Goal: Task Accomplishment & Management: Manage account settings

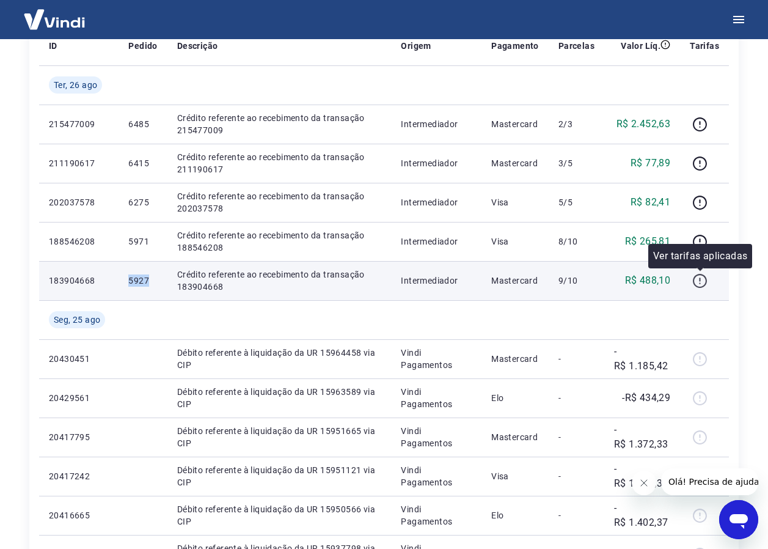
click at [700, 279] on icon "button" at bounding box center [699, 279] width 1 height 4
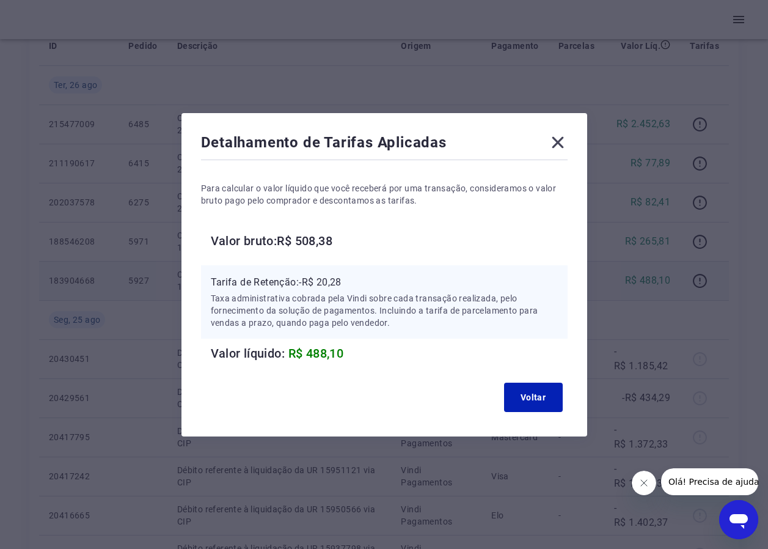
click at [566, 143] on icon at bounding box center [558, 143] width 20 height 20
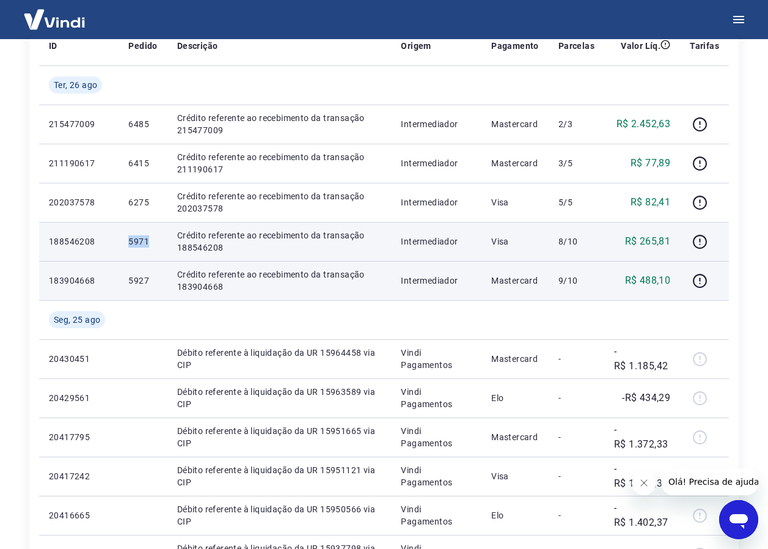
drag, startPoint x: 128, startPoint y: 244, endPoint x: 150, endPoint y: 239, distance: 22.4
click at [150, 239] on p "5971" at bounding box center [142, 241] width 29 height 12
drag, startPoint x: 150, startPoint y: 239, endPoint x: 139, endPoint y: 242, distance: 11.3
copy p "5971"
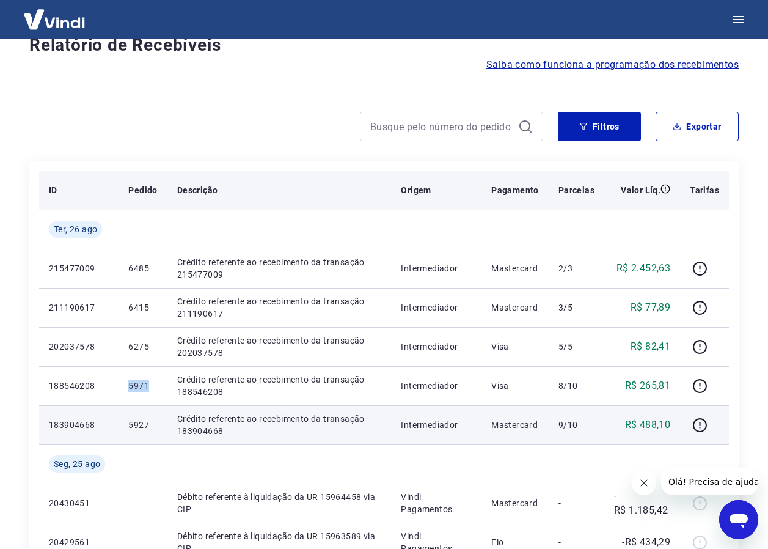
scroll to position [122, 0]
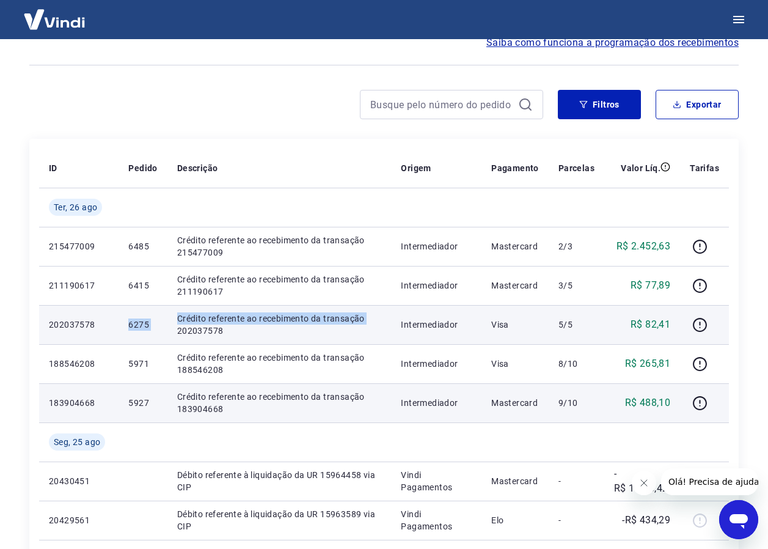
drag, startPoint x: 122, startPoint y: 327, endPoint x: 173, endPoint y: 330, distance: 50.8
click at [173, 330] on tr "202037578 6275 Crédito referente ao recebimento da transação 202037578 Intermed…" at bounding box center [384, 324] width 690 height 39
click at [173, 330] on td "Crédito referente ao recebimento da transação 202037578" at bounding box center [279, 324] width 224 height 39
drag, startPoint x: 173, startPoint y: 330, endPoint x: 150, endPoint y: 327, distance: 23.4
click at [150, 327] on p "6275" at bounding box center [142, 324] width 29 height 12
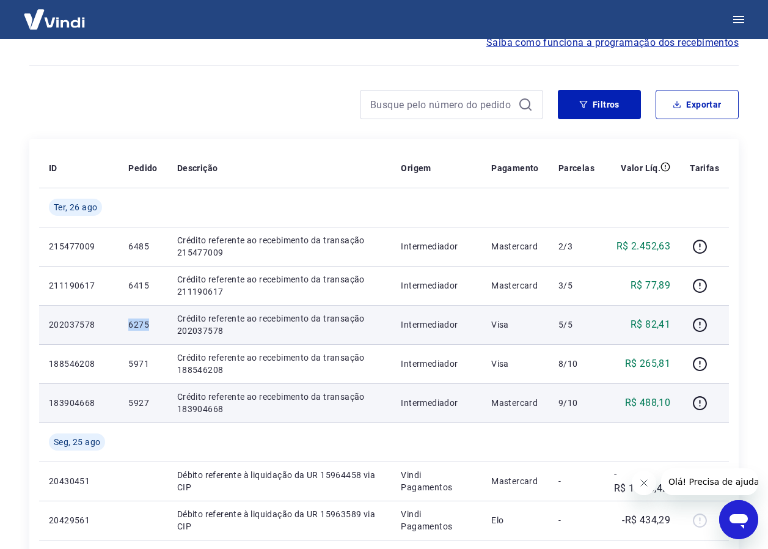
click at [148, 327] on td "6275" at bounding box center [143, 324] width 48 height 39
drag, startPoint x: 148, startPoint y: 327, endPoint x: 139, endPoint y: 326, distance: 9.3
copy p "6275"
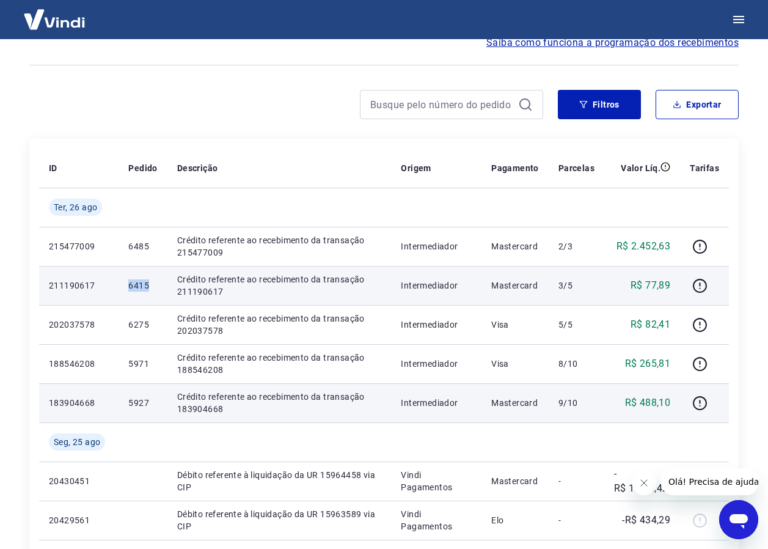
drag, startPoint x: 122, startPoint y: 289, endPoint x: 161, endPoint y: 287, distance: 39.8
click at [161, 287] on td "6415" at bounding box center [143, 285] width 48 height 39
drag, startPoint x: 161, startPoint y: 287, endPoint x: 144, endPoint y: 285, distance: 17.3
copy p "6415"
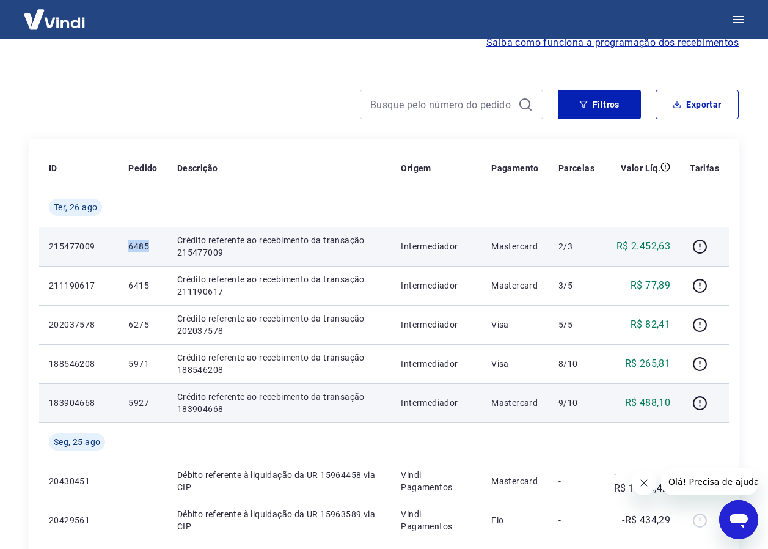
drag, startPoint x: 124, startPoint y: 250, endPoint x: 149, endPoint y: 249, distance: 25.1
click at [149, 249] on td "6485" at bounding box center [143, 246] width 48 height 39
drag, startPoint x: 149, startPoint y: 249, endPoint x: 139, endPoint y: 246, distance: 10.8
copy p "6485"
click at [703, 249] on icon "button" at bounding box center [699, 246] width 15 height 15
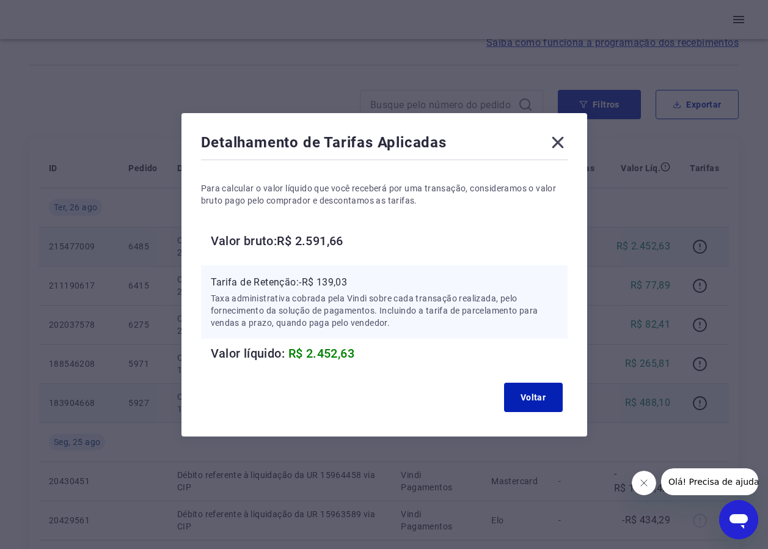
click at [561, 139] on icon at bounding box center [558, 143] width 20 height 20
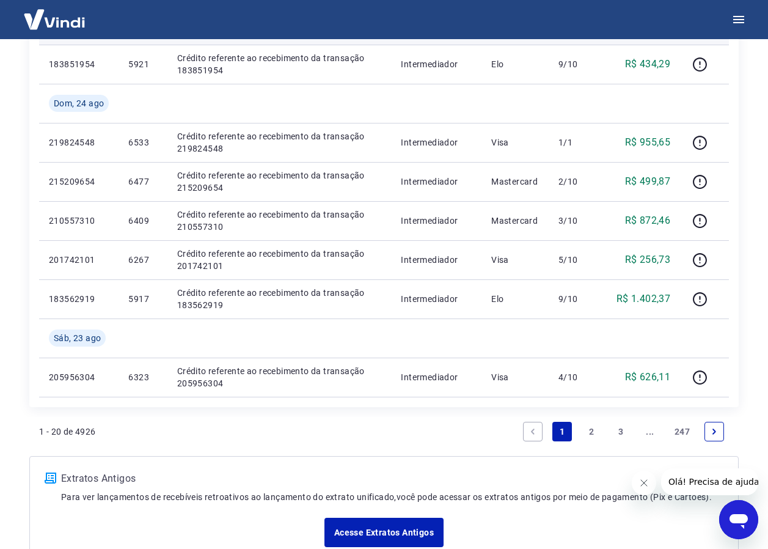
scroll to position [855, 0]
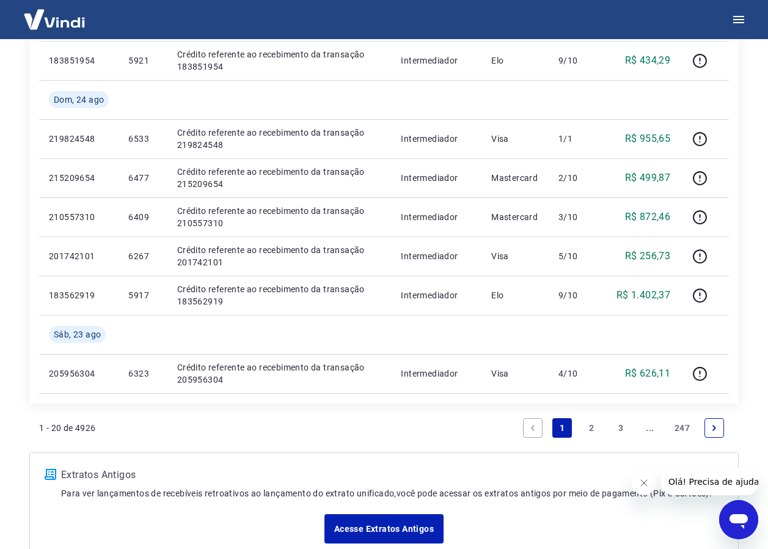
click at [592, 428] on link "2" at bounding box center [592, 428] width 20 height 20
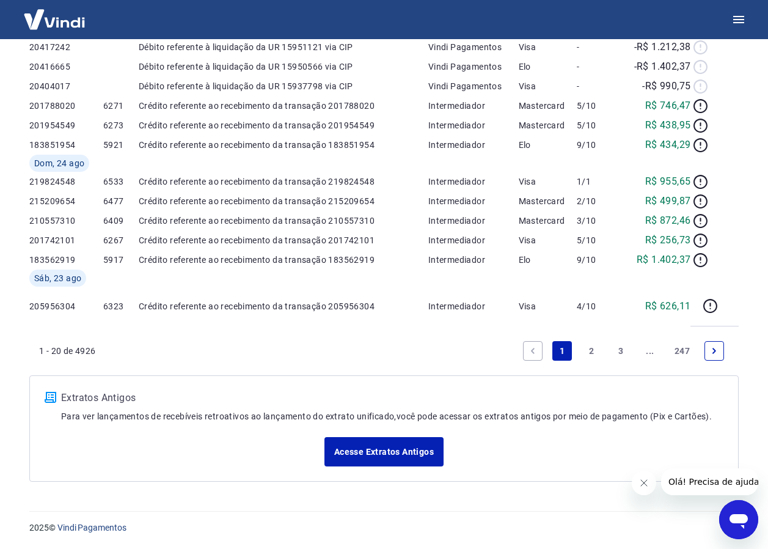
click at [592, 428] on div "Após o envio das liquidações aparecerem no Relatório de Recebíveis, elas podem …" at bounding box center [384, 54] width 739 height 883
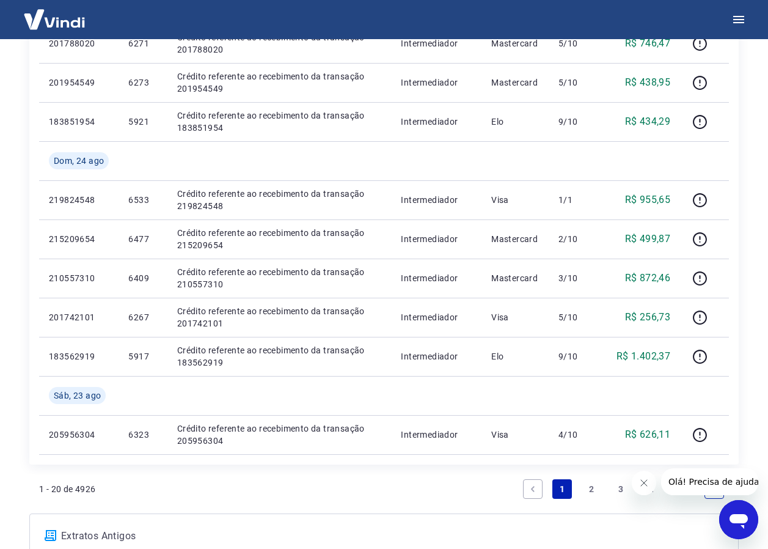
scroll to position [932, 0]
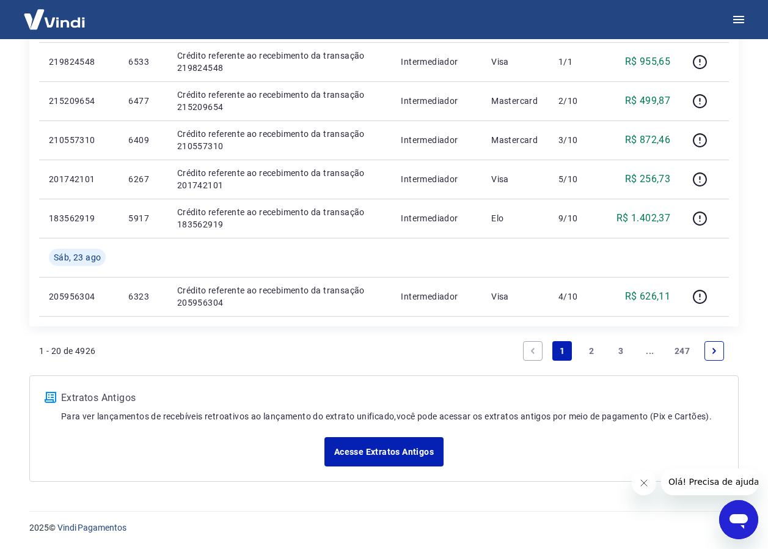
click at [589, 350] on link "2" at bounding box center [592, 351] width 20 height 20
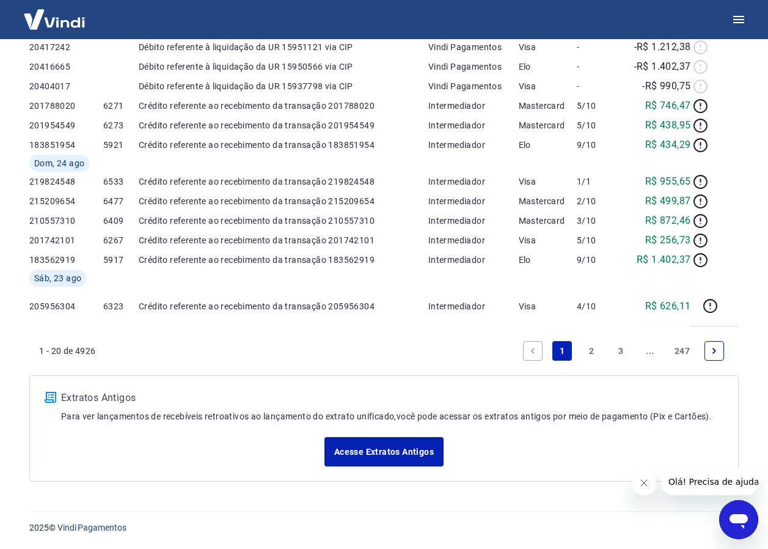
click at [589, 437] on div "Acesse Extratos Antigos" at bounding box center [384, 451] width 679 height 29
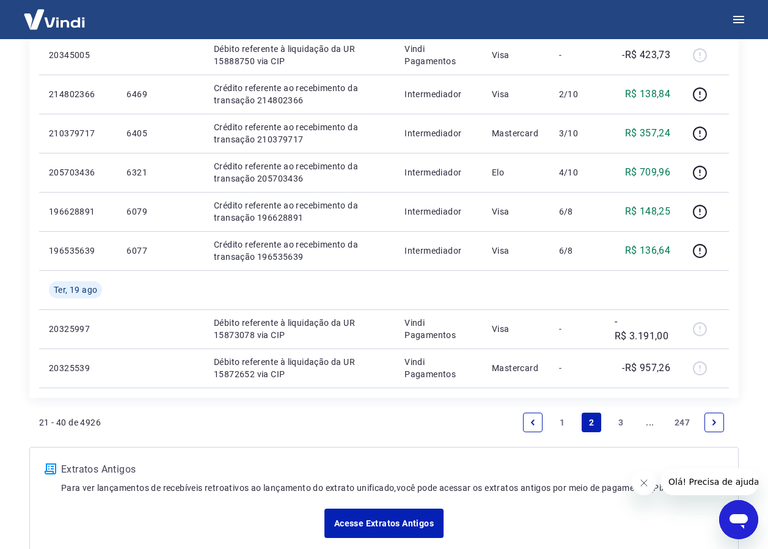
scroll to position [971, 0]
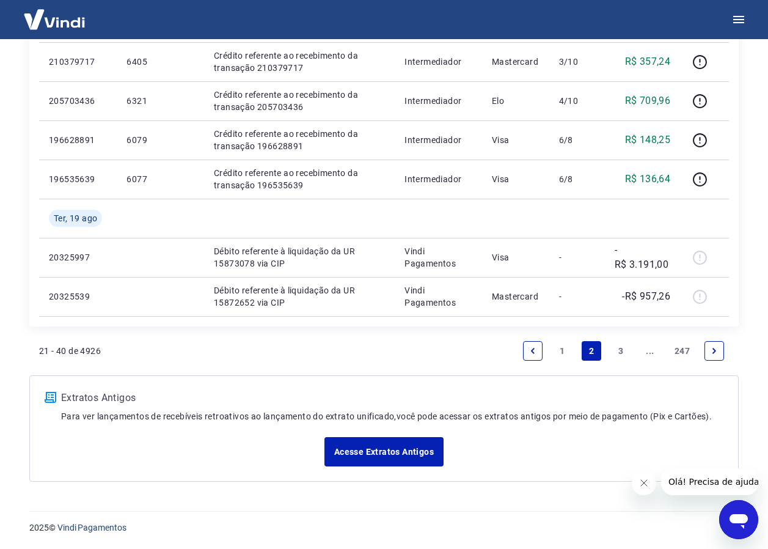
click at [559, 348] on link "1" at bounding box center [562, 351] width 20 height 20
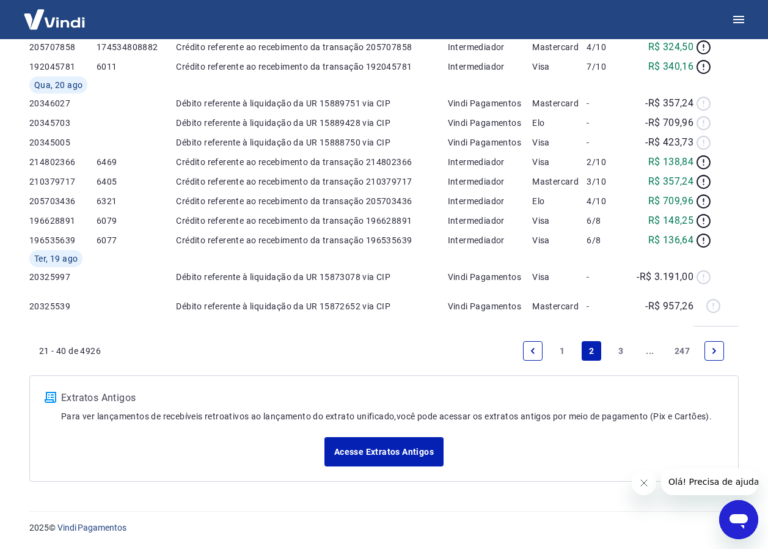
click at [559, 437] on div "Acesse Extratos Antigos" at bounding box center [384, 451] width 679 height 29
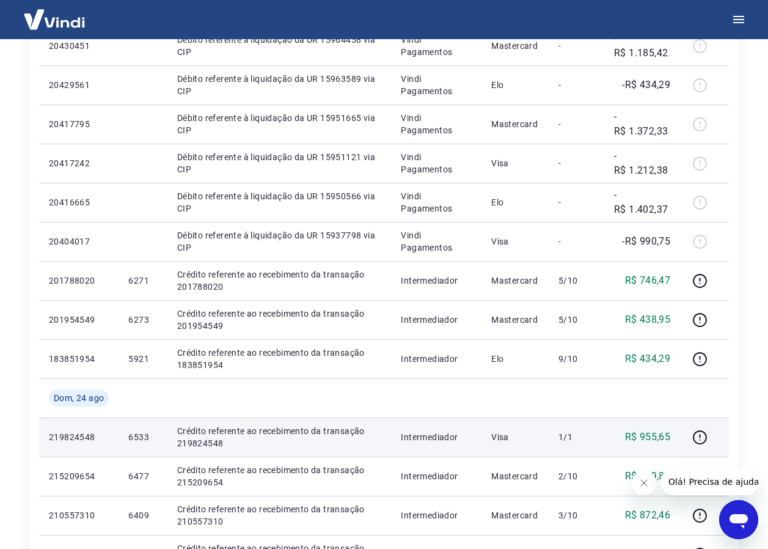
scroll to position [566, 0]
